Goal: Find specific page/section: Find specific page/section

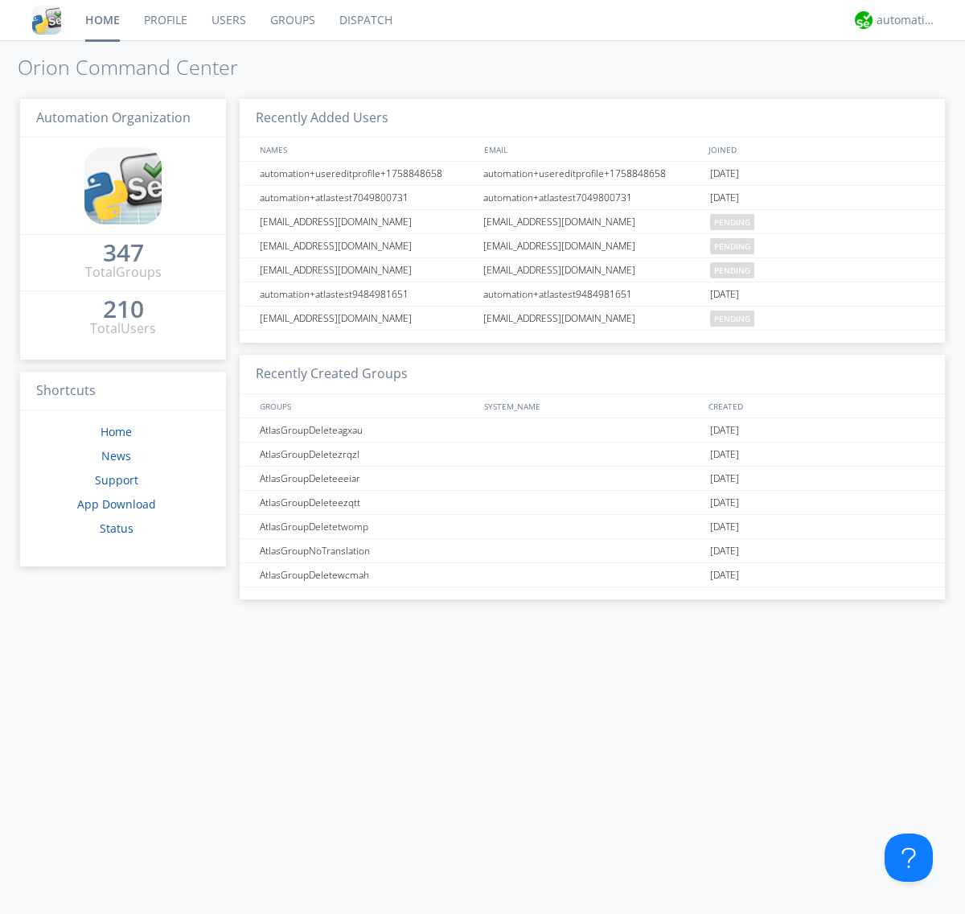
click at [364, 20] on link "Dispatch" at bounding box center [365, 20] width 77 height 40
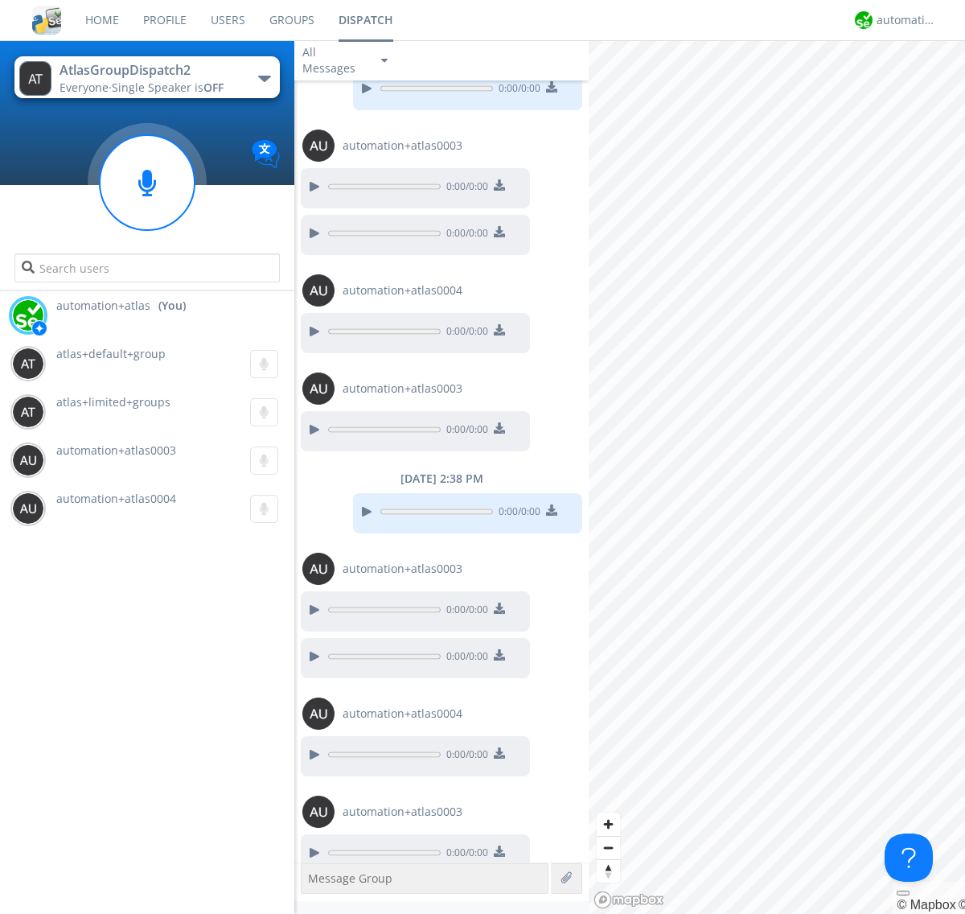
scroll to position [64, 0]
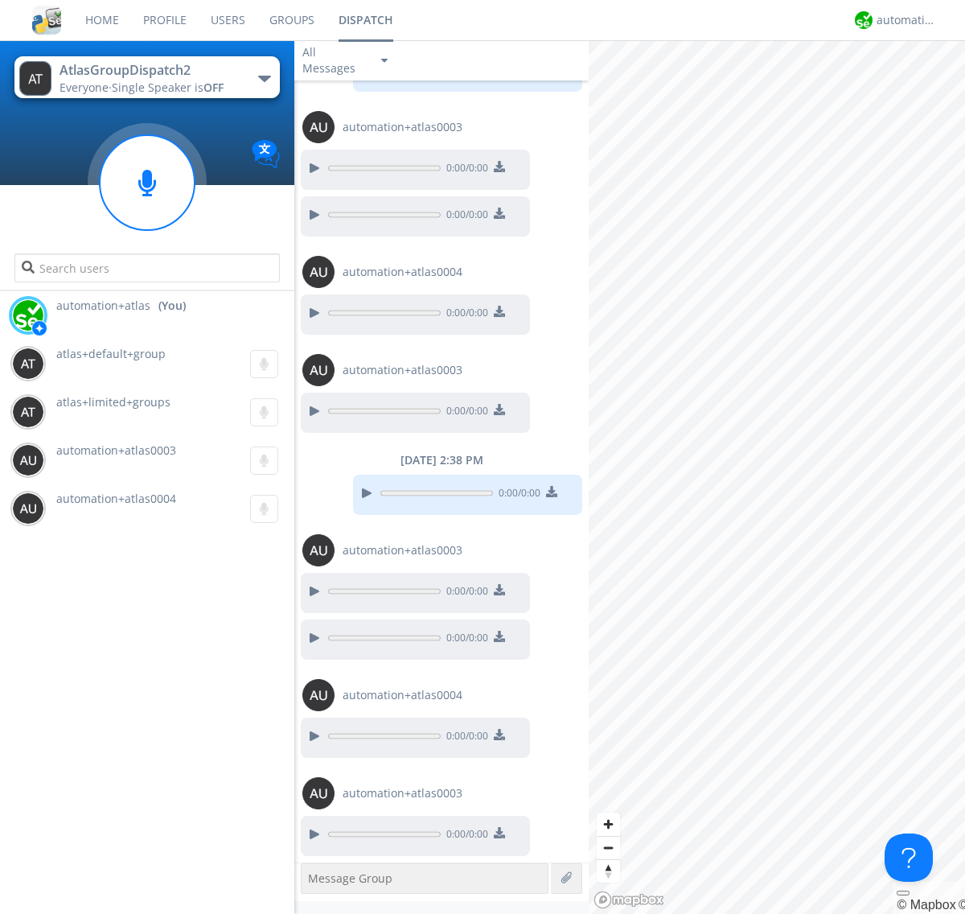
click at [264, 78] on div "button" at bounding box center [264, 79] width 13 height 6
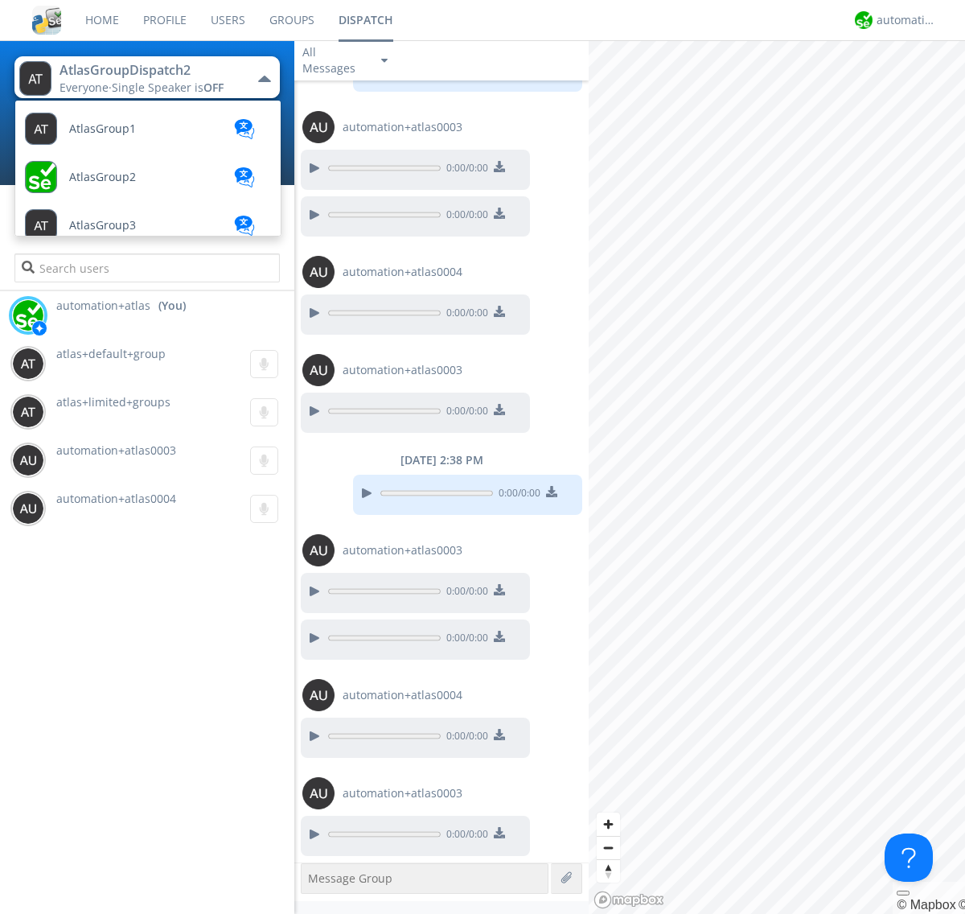
click at [121, 316] on span "AtlasGroupDispatch" at bounding box center [123, 322] width 108 height 12
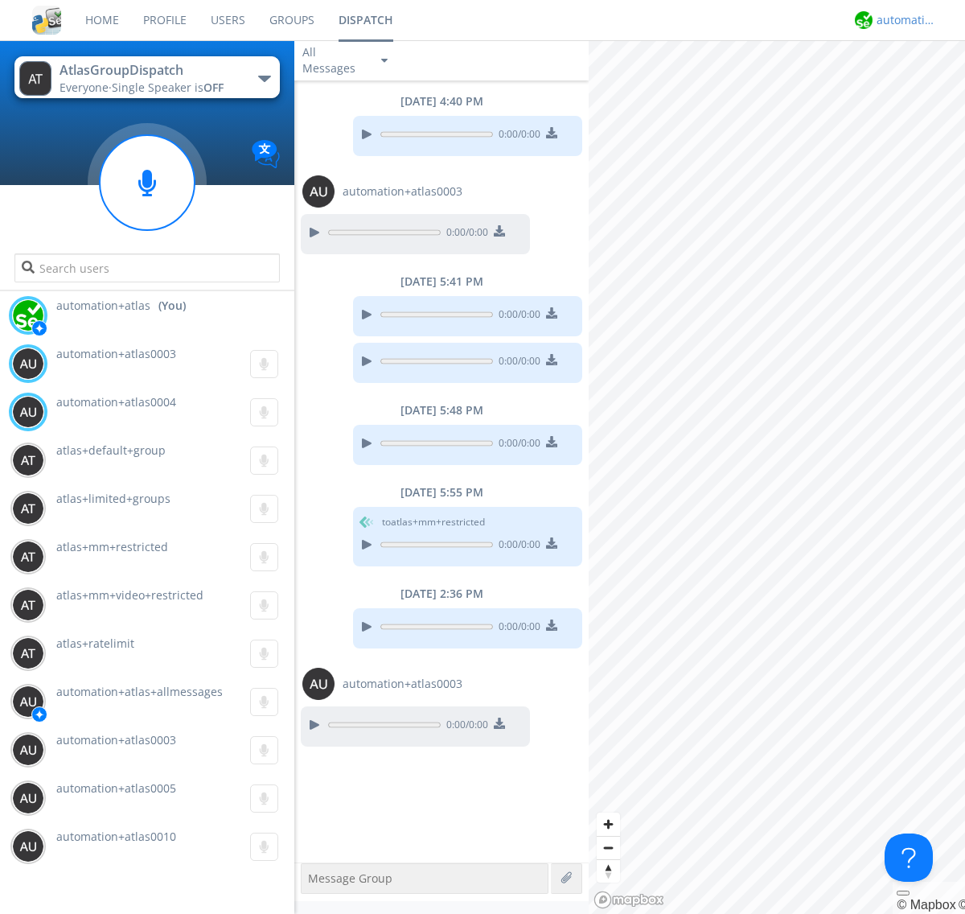
click at [903, 20] on div "automation+atlas" at bounding box center [907, 20] width 60 height 16
